Goal: Check status: Check status

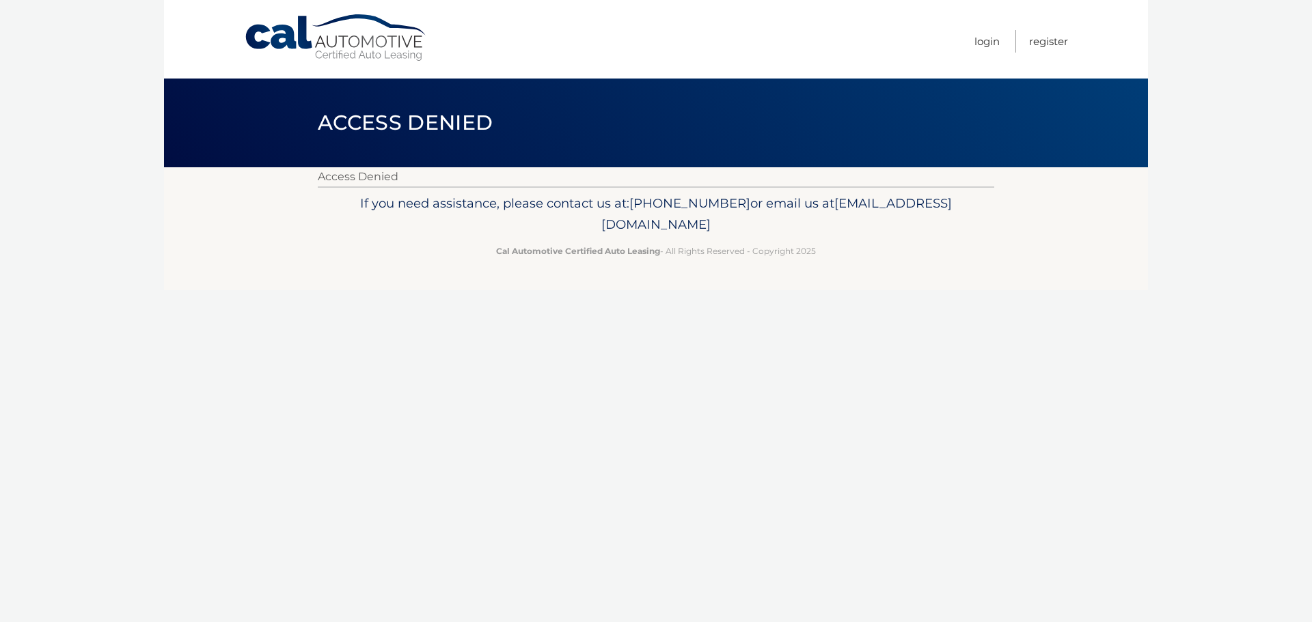
click at [346, 25] on link "Cal Automotive" at bounding box center [336, 38] width 184 height 48
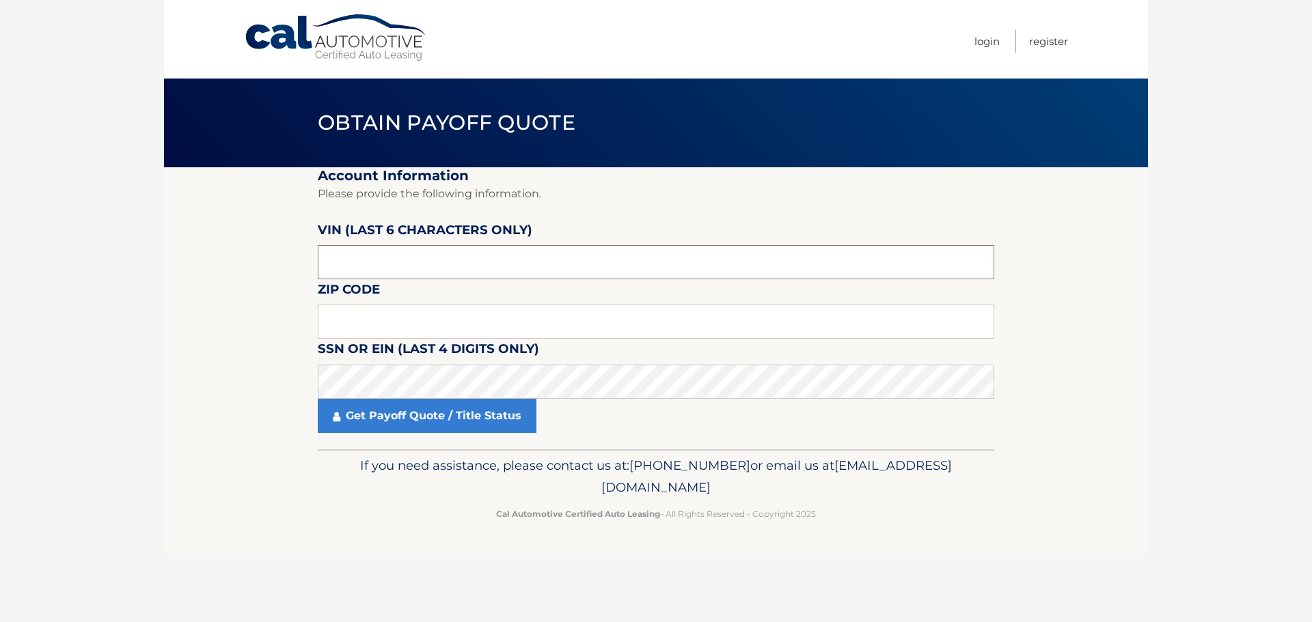
click at [368, 266] on input "text" at bounding box center [656, 262] width 676 height 34
click at [420, 255] on input "text" at bounding box center [656, 262] width 676 height 34
type input "664338"
click at [362, 314] on input "text" at bounding box center [656, 322] width 676 height 34
type input "11767"
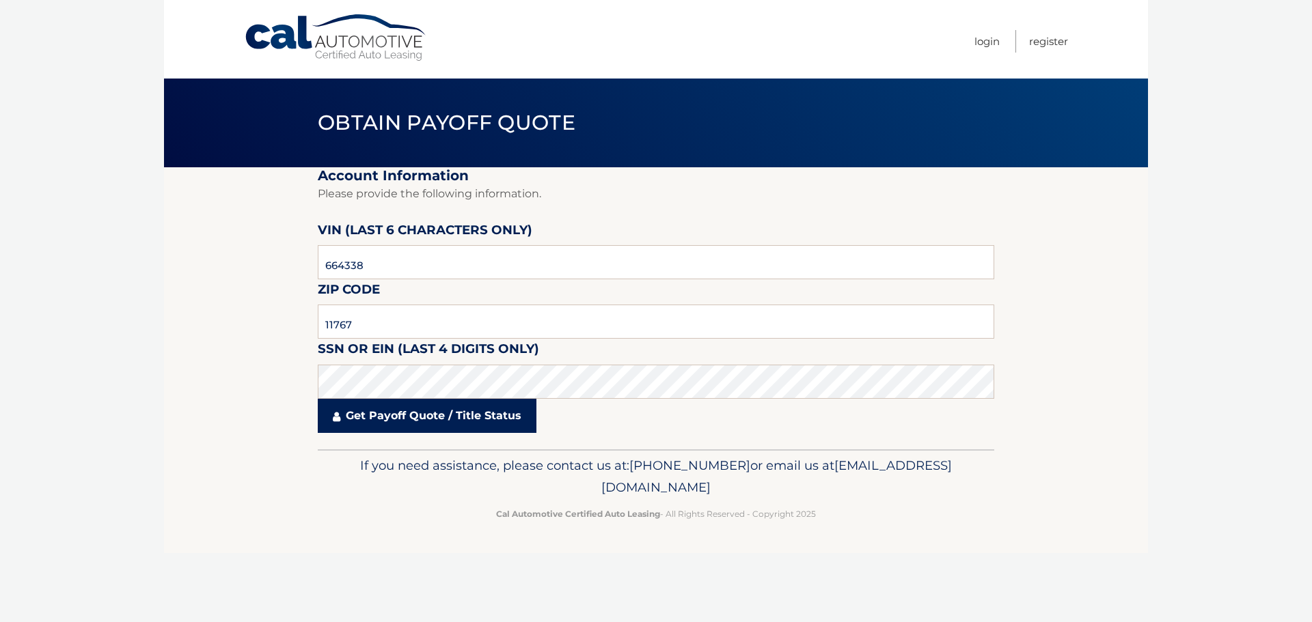
click at [393, 417] on link "Get Payoff Quote / Title Status" at bounding box center [427, 416] width 219 height 34
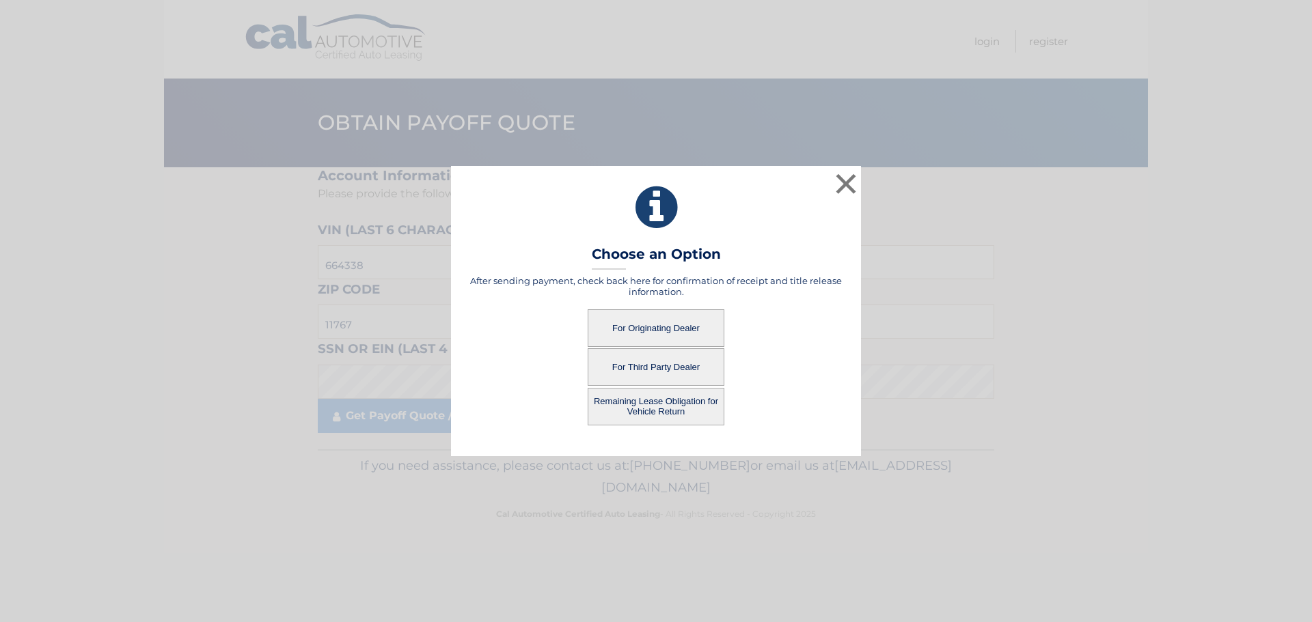
click at [686, 328] on button "For Originating Dealer" at bounding box center [655, 328] width 137 height 38
click at [635, 327] on button "For Originating Dealer" at bounding box center [655, 328] width 137 height 38
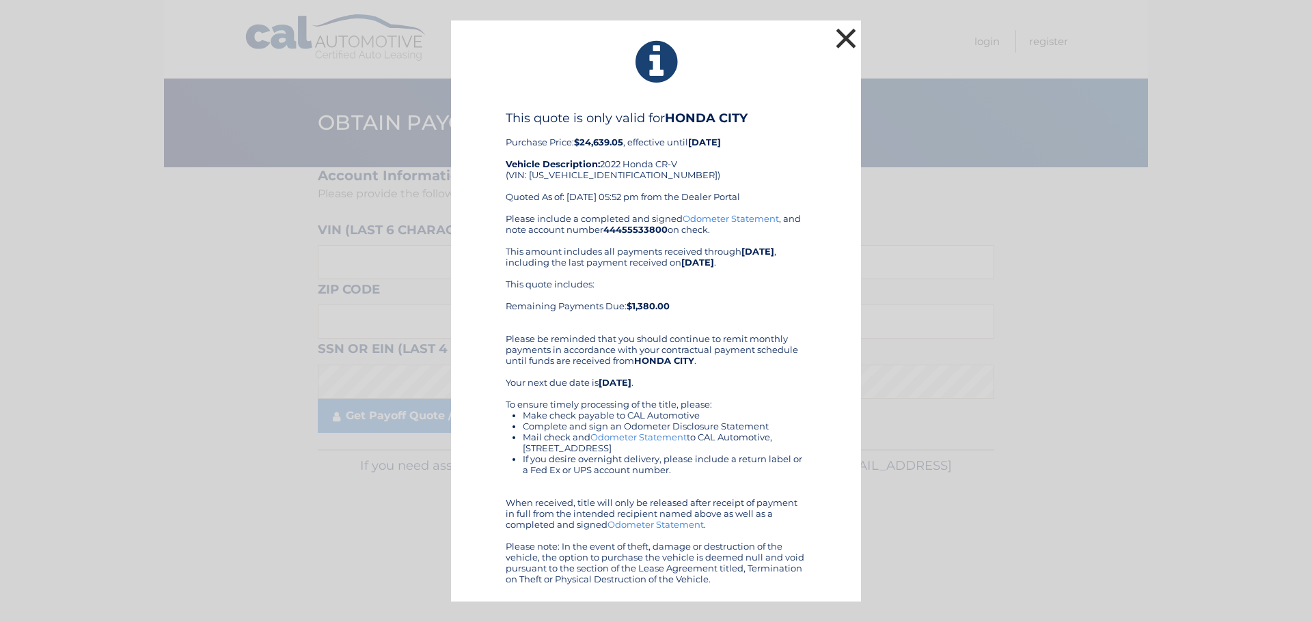
click at [844, 44] on button "×" at bounding box center [845, 38] width 27 height 27
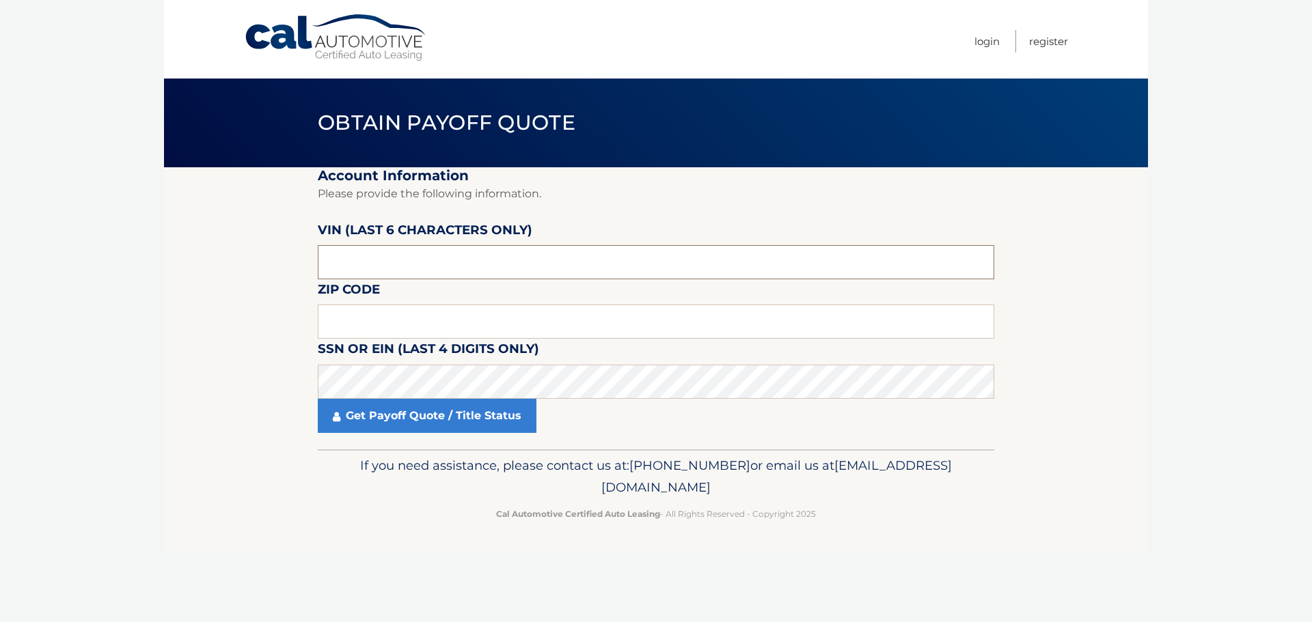
click at [406, 274] on input "text" at bounding box center [656, 262] width 676 height 34
type input "664338"
click at [364, 312] on input "text" at bounding box center [656, 322] width 676 height 34
type input "11767"
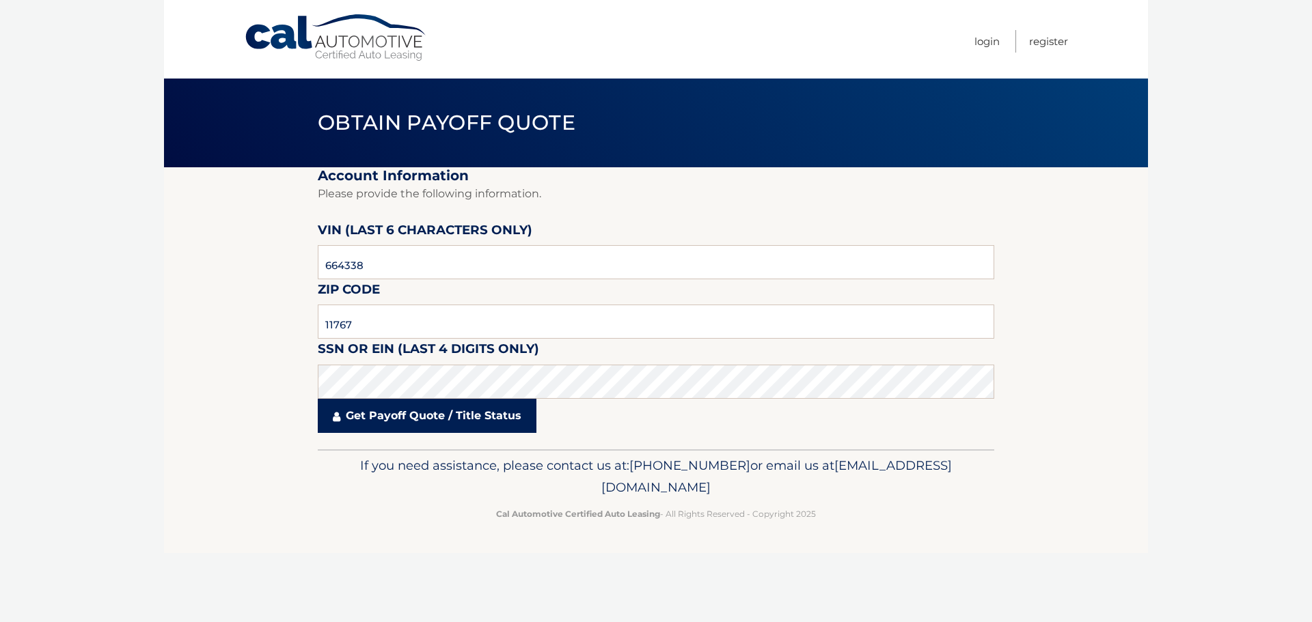
click at [386, 415] on link "Get Payoff Quote / Title Status" at bounding box center [427, 416] width 219 height 34
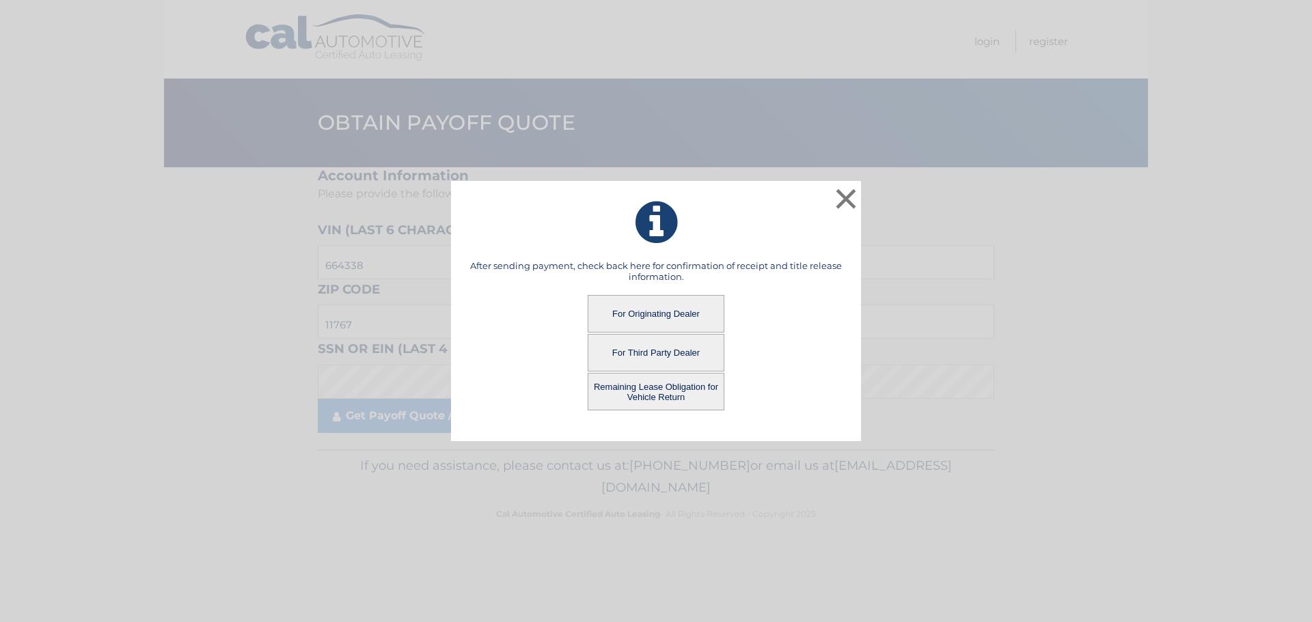
click at [662, 353] on button "For Third Party Dealer" at bounding box center [655, 353] width 137 height 38
